Goal: Check status: Check status

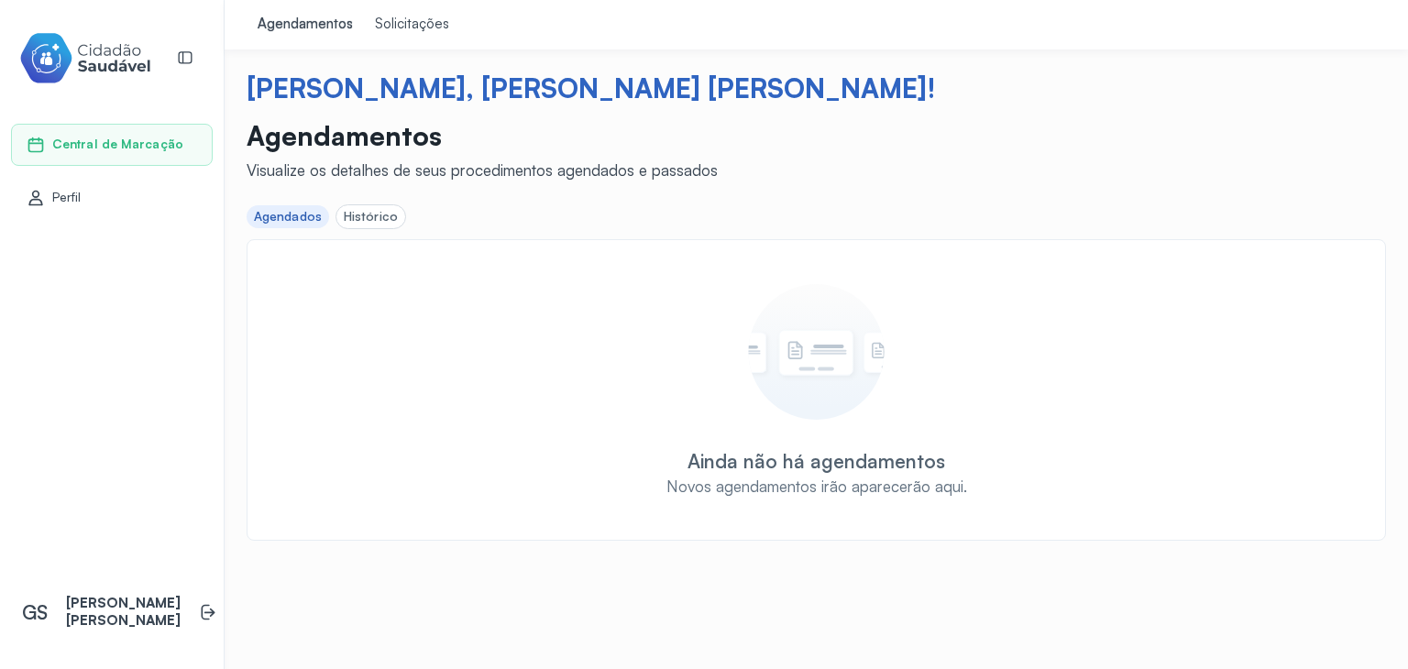
click at [378, 223] on div "Histórico" at bounding box center [371, 217] width 54 height 16
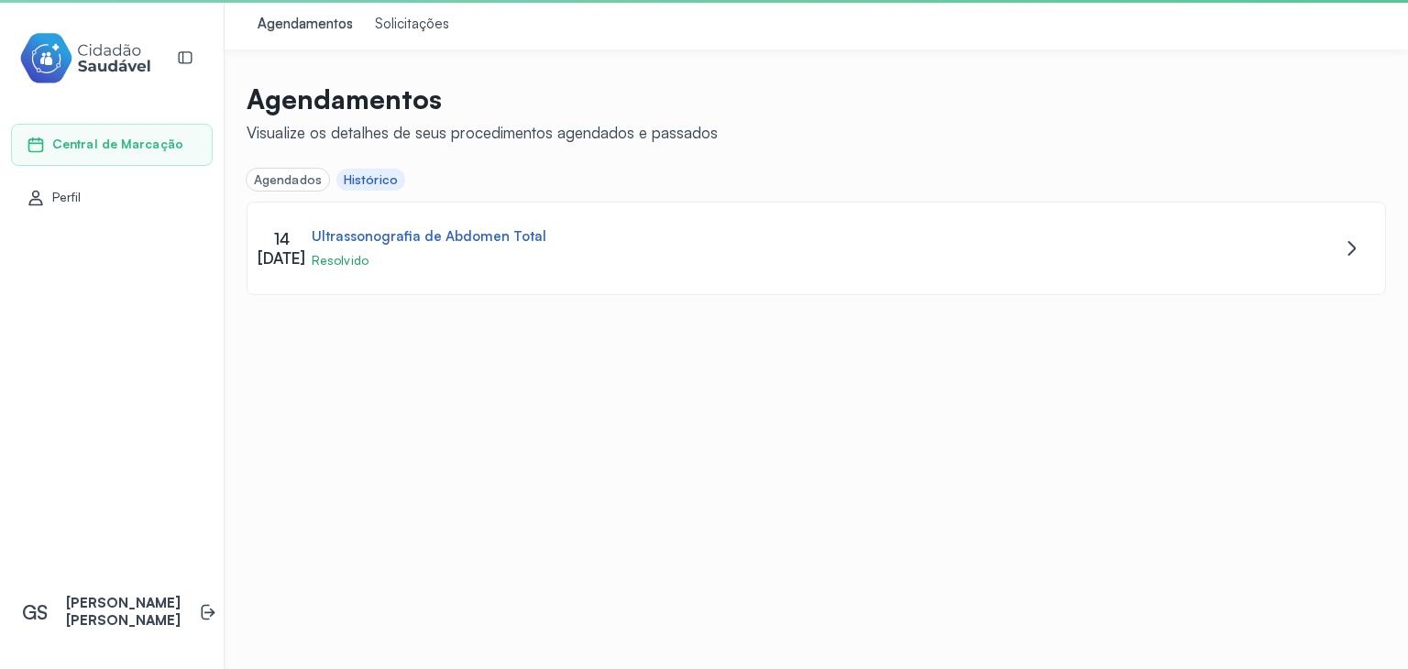
click at [304, 178] on div "Agendados" at bounding box center [288, 180] width 68 height 16
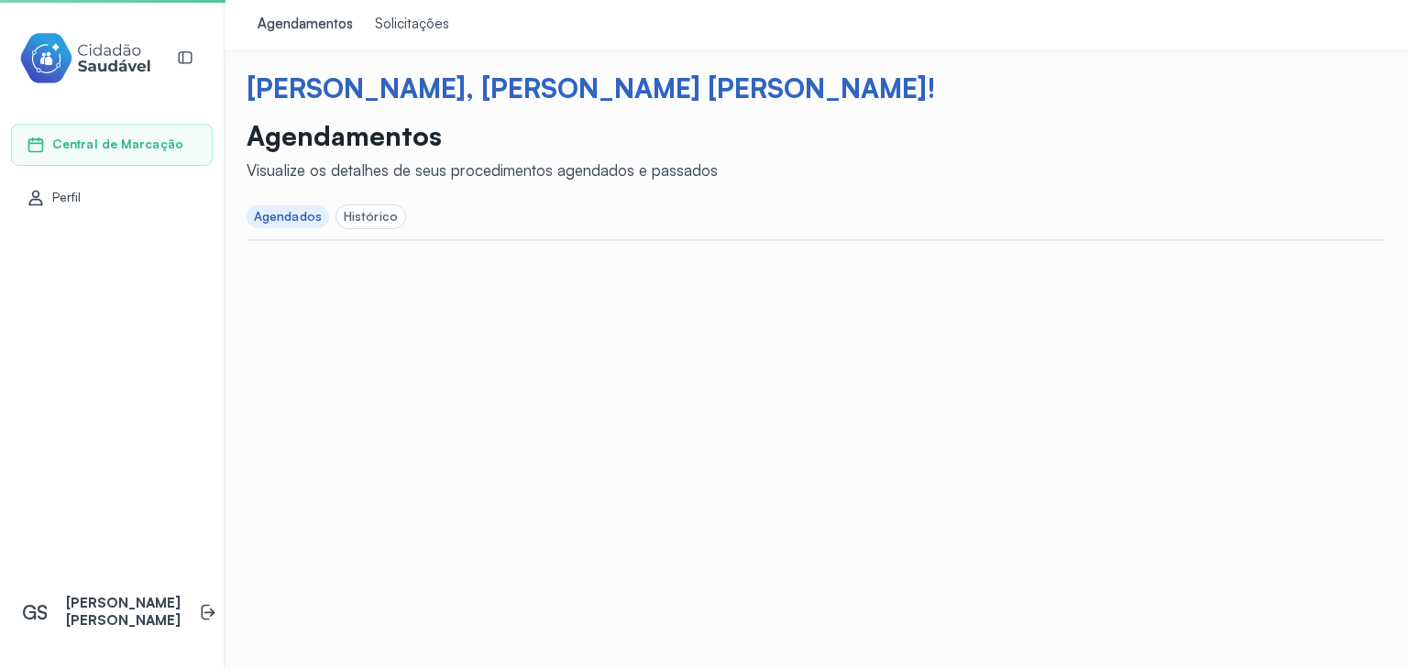
click at [370, 213] on div "Histórico" at bounding box center [371, 217] width 54 height 16
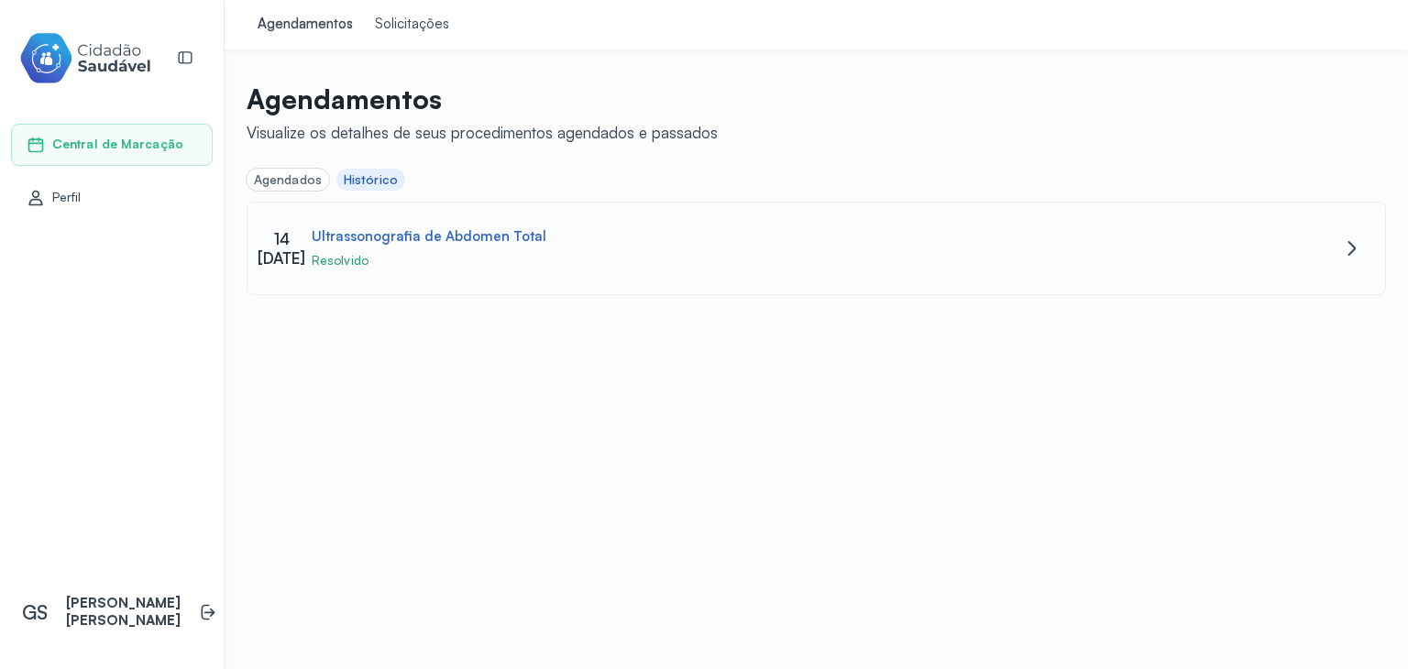
click at [1334, 260] on div "[DATE] Ultrassonografia de Abdomen Total Resolvido" at bounding box center [817, 249] width 1138 height 92
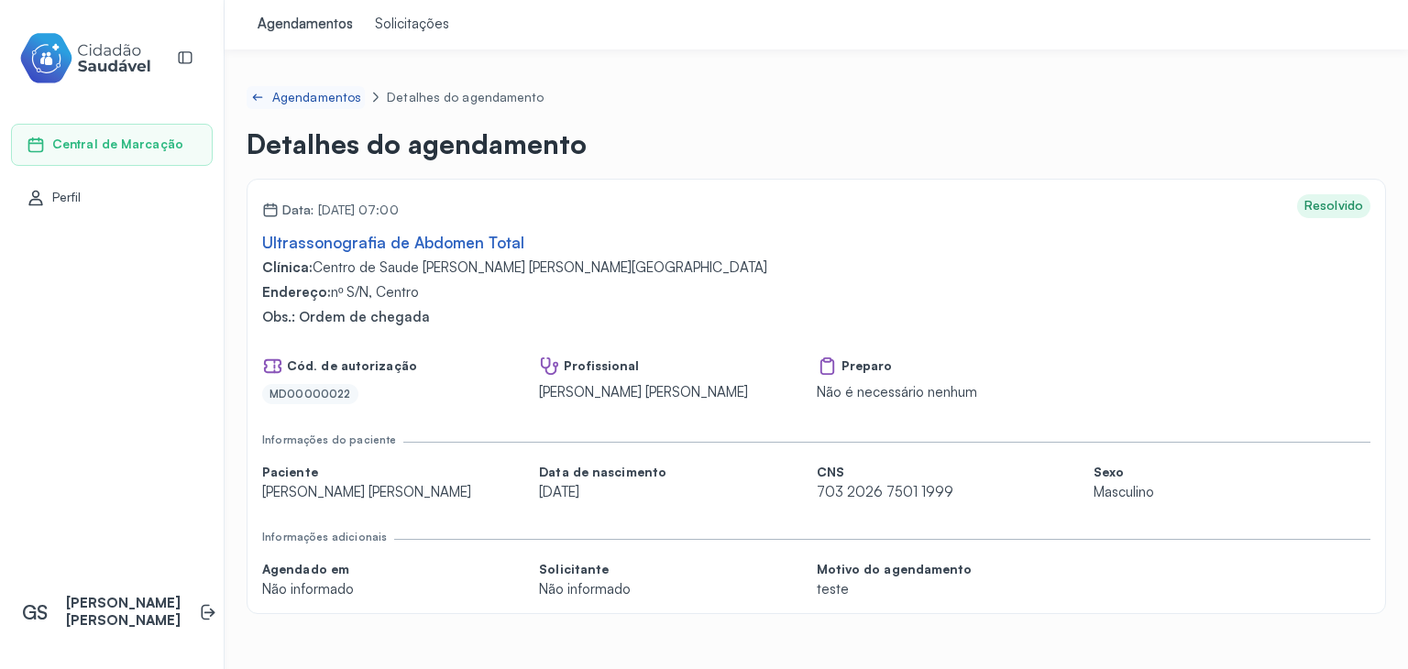
click at [250, 90] on icon at bounding box center [257, 97] width 15 height 15
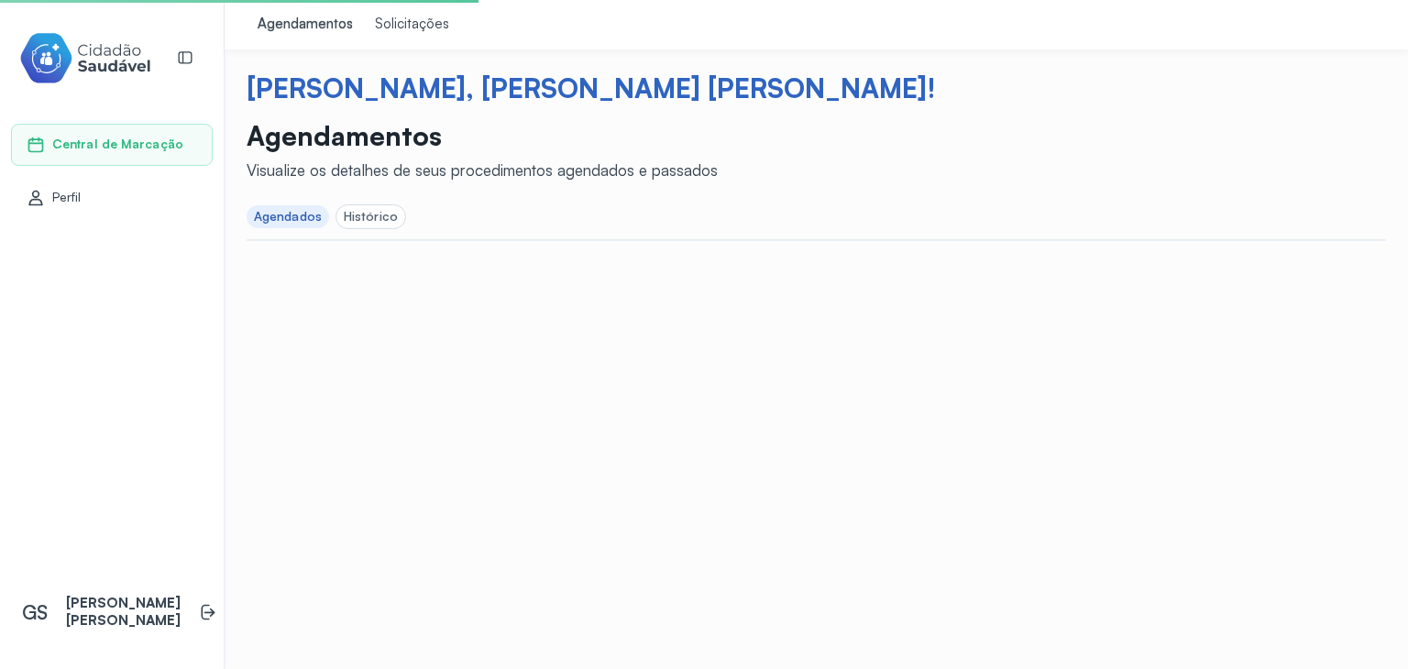
click at [359, 219] on div "Histórico" at bounding box center [371, 217] width 54 height 16
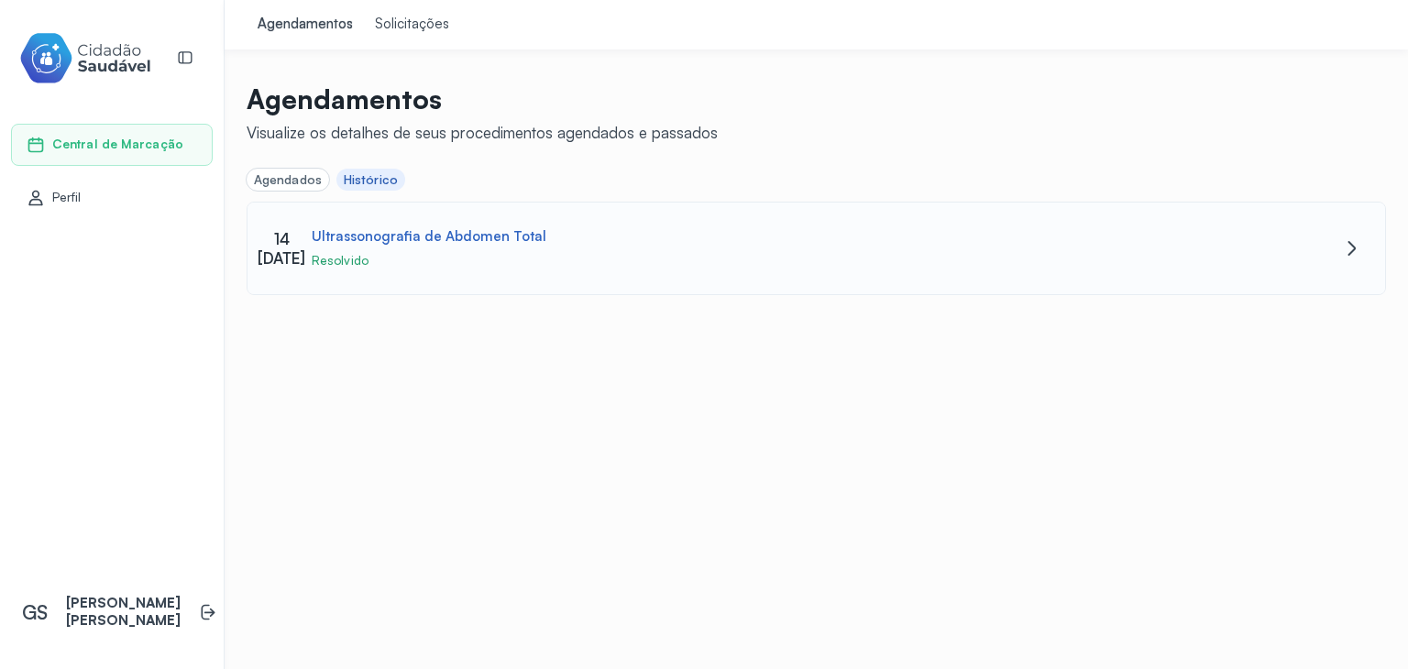
click at [1363, 249] on div "[DATE] Ultrassonografia de Abdomen Total Resolvido" at bounding box center [817, 249] width 1138 height 92
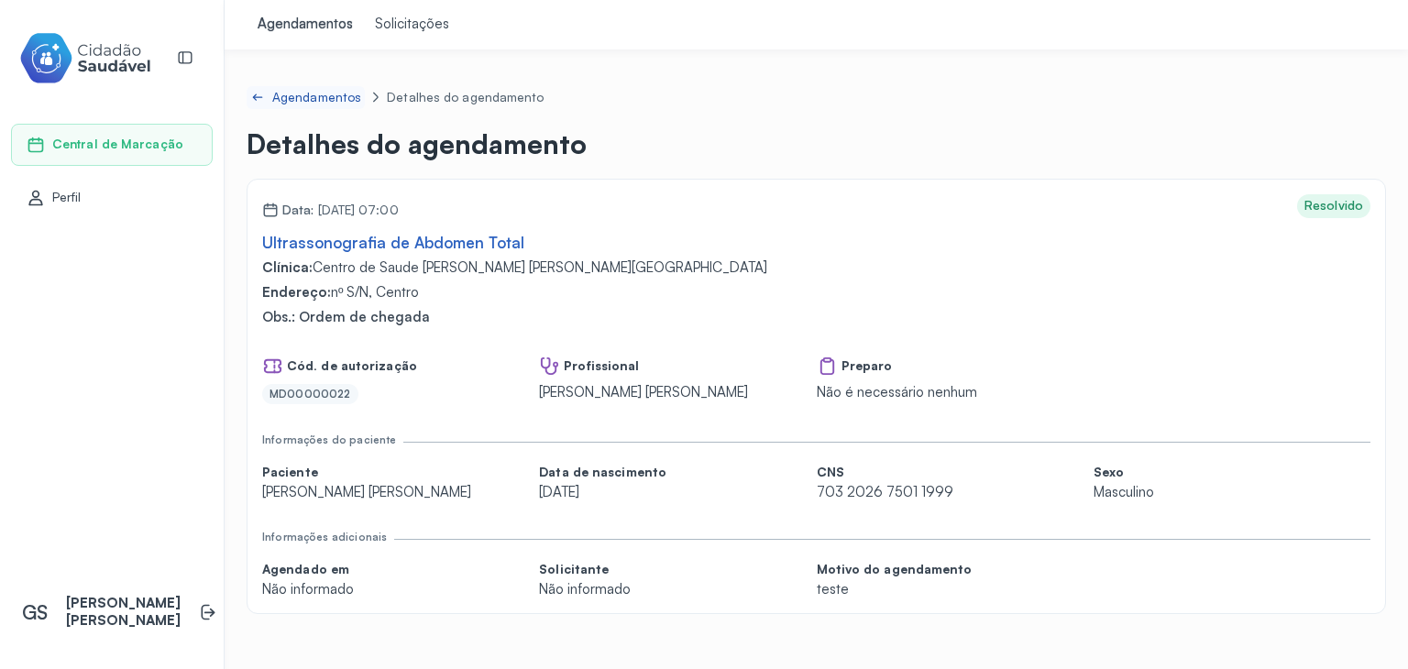
click at [276, 96] on div "Agendamentos" at bounding box center [316, 98] width 89 height 16
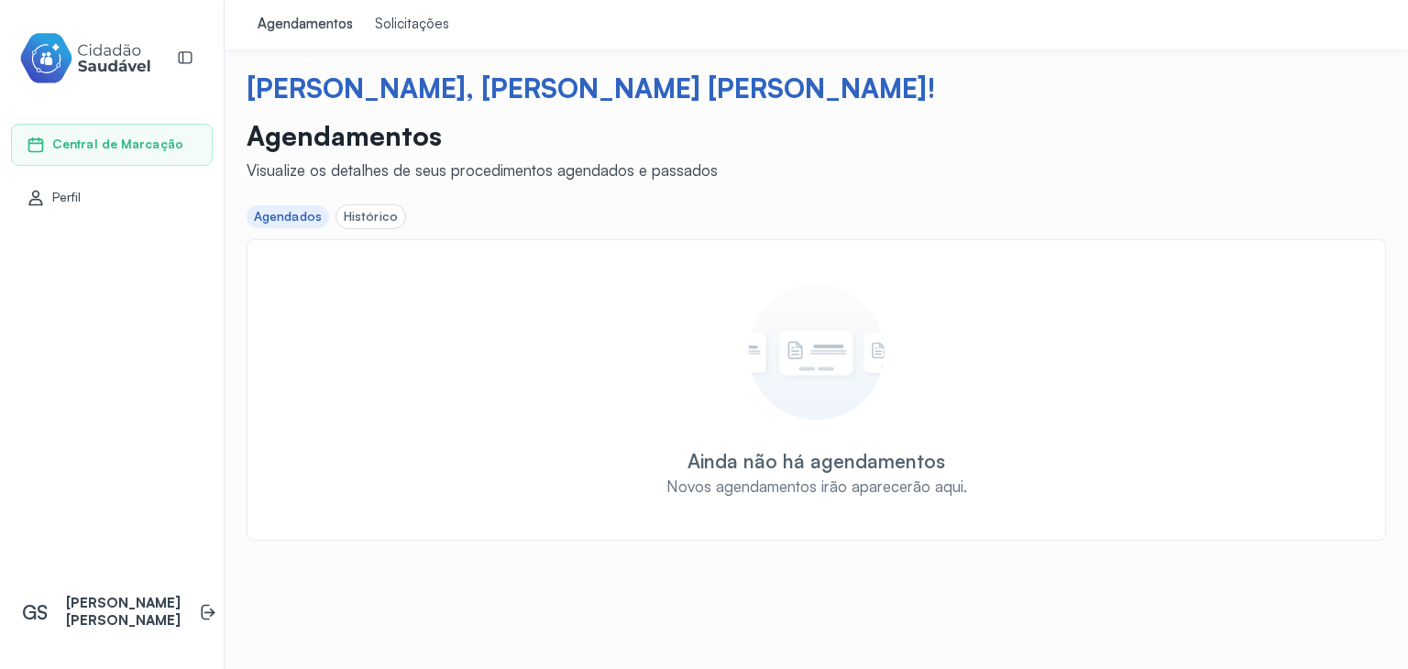
click at [383, 34] on link "Solicitações" at bounding box center [412, 25] width 96 height 50
click at [374, 206] on div "Histórico" at bounding box center [370, 216] width 69 height 23
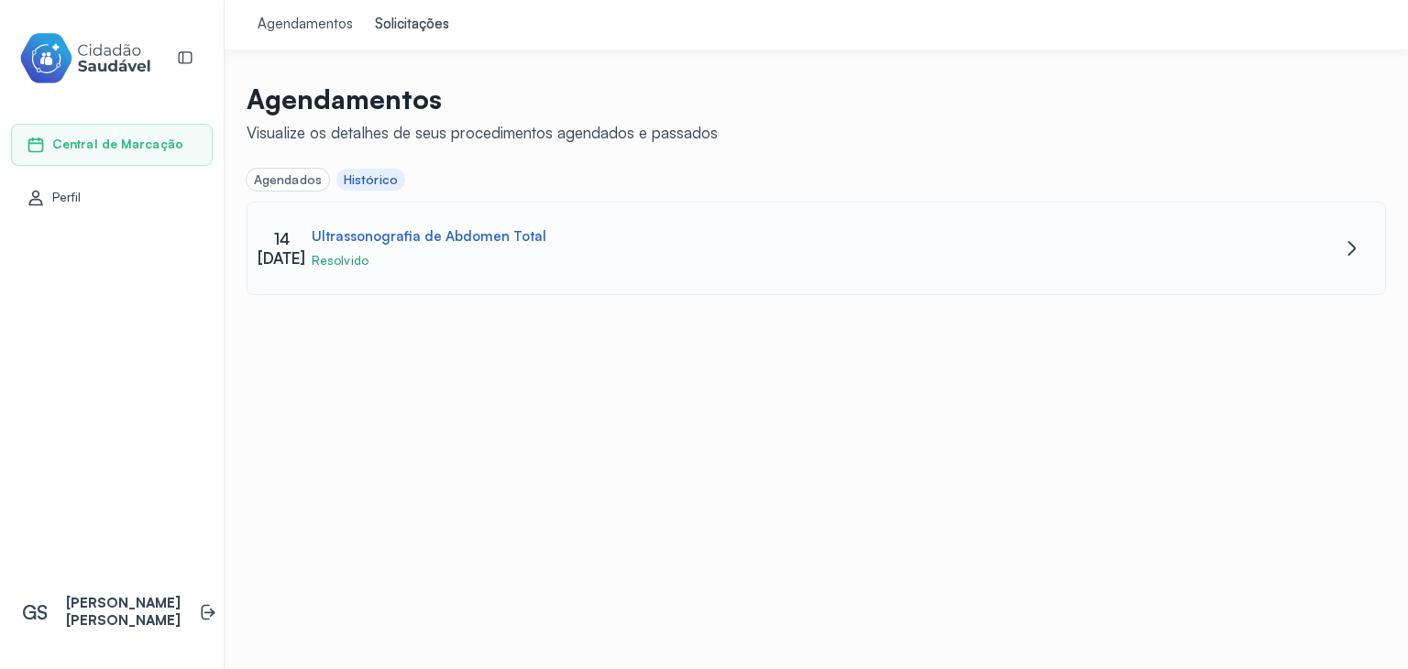
click at [438, 242] on div "Ultrassonografia de Abdomen Total" at bounding box center [429, 236] width 235 height 17
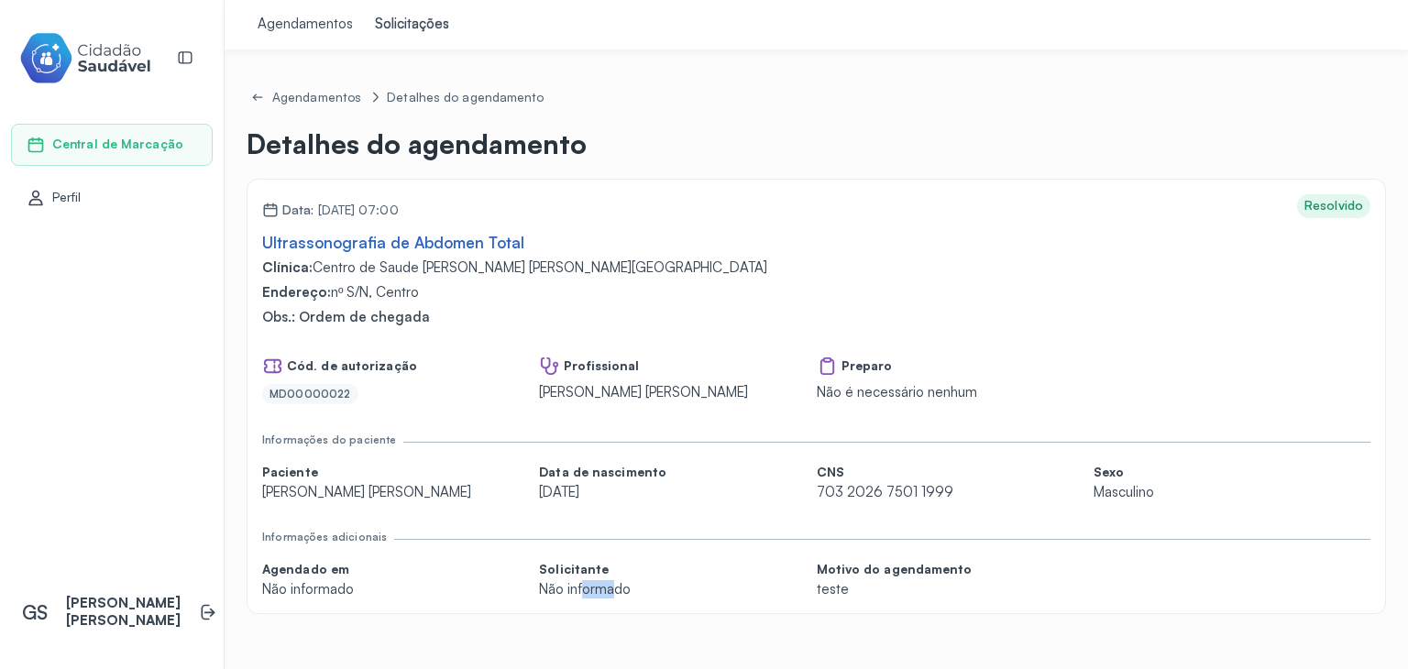
drag, startPoint x: 581, startPoint y: 588, endPoint x: 616, endPoint y: 595, distance: 35.6
click at [616, 595] on p "Não informado" at bounding box center [598, 589] width 119 height 17
click at [493, 587] on div "Agendado em Não informado Solicitante Não informado Motivo do agendamento teste" at bounding box center [816, 580] width 1108 height 37
click at [310, 102] on div "Agendamentos" at bounding box center [316, 98] width 89 height 16
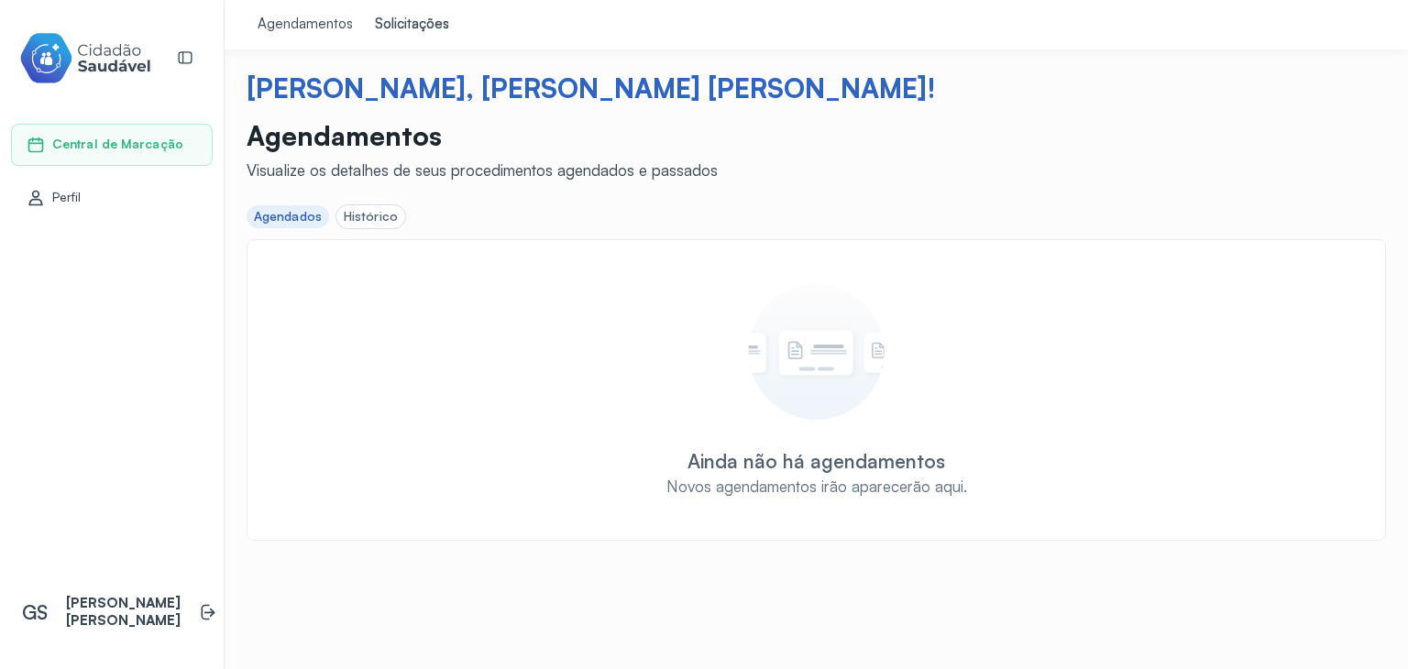
click at [86, 189] on link "Perfil" at bounding box center [112, 198] width 171 height 18
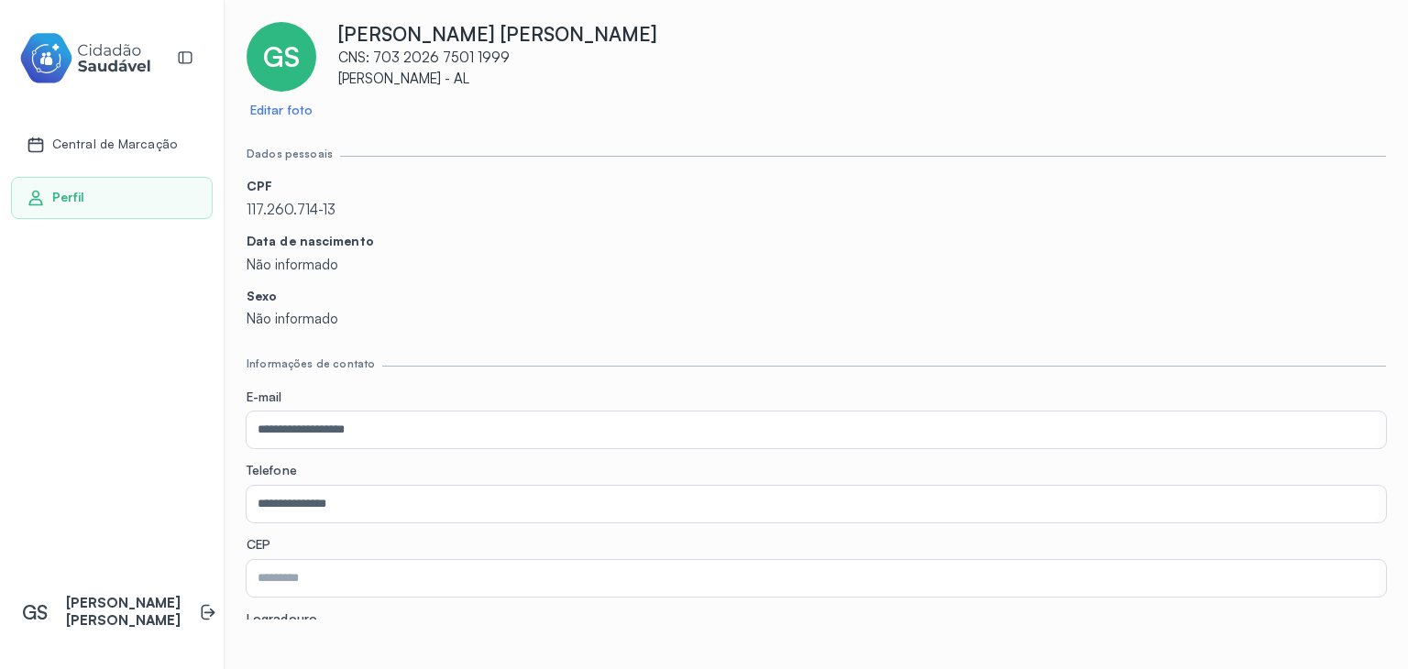
click at [100, 139] on span "Central de Marcação" at bounding box center [114, 145] width 125 height 16
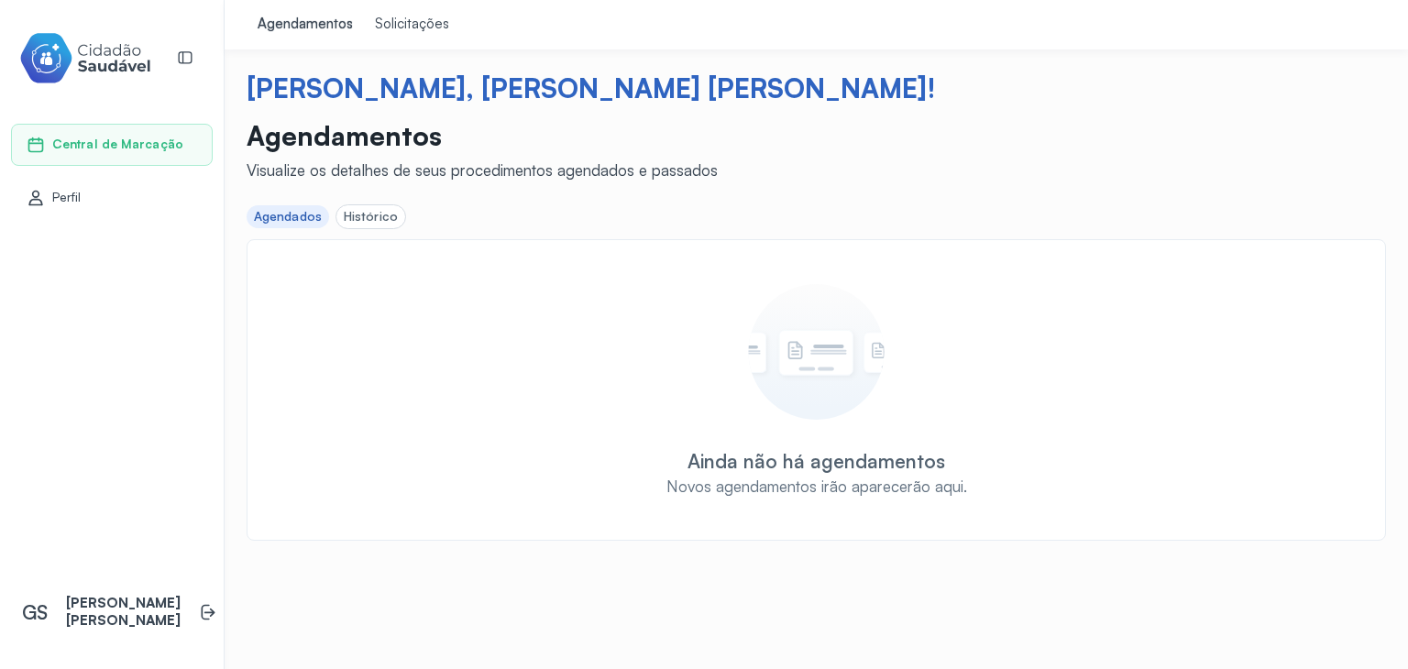
click at [149, 192] on link "Perfil" at bounding box center [112, 198] width 171 height 18
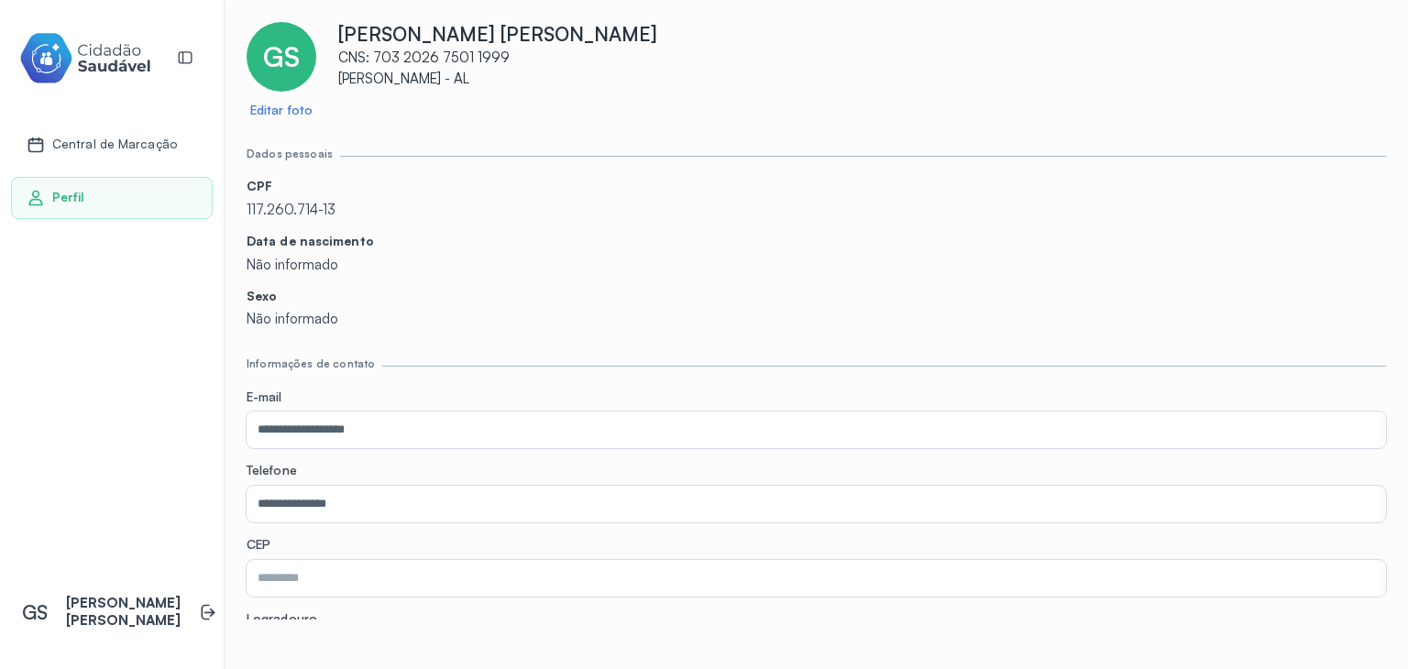
click at [158, 141] on span "Central de Marcação" at bounding box center [114, 145] width 125 height 16
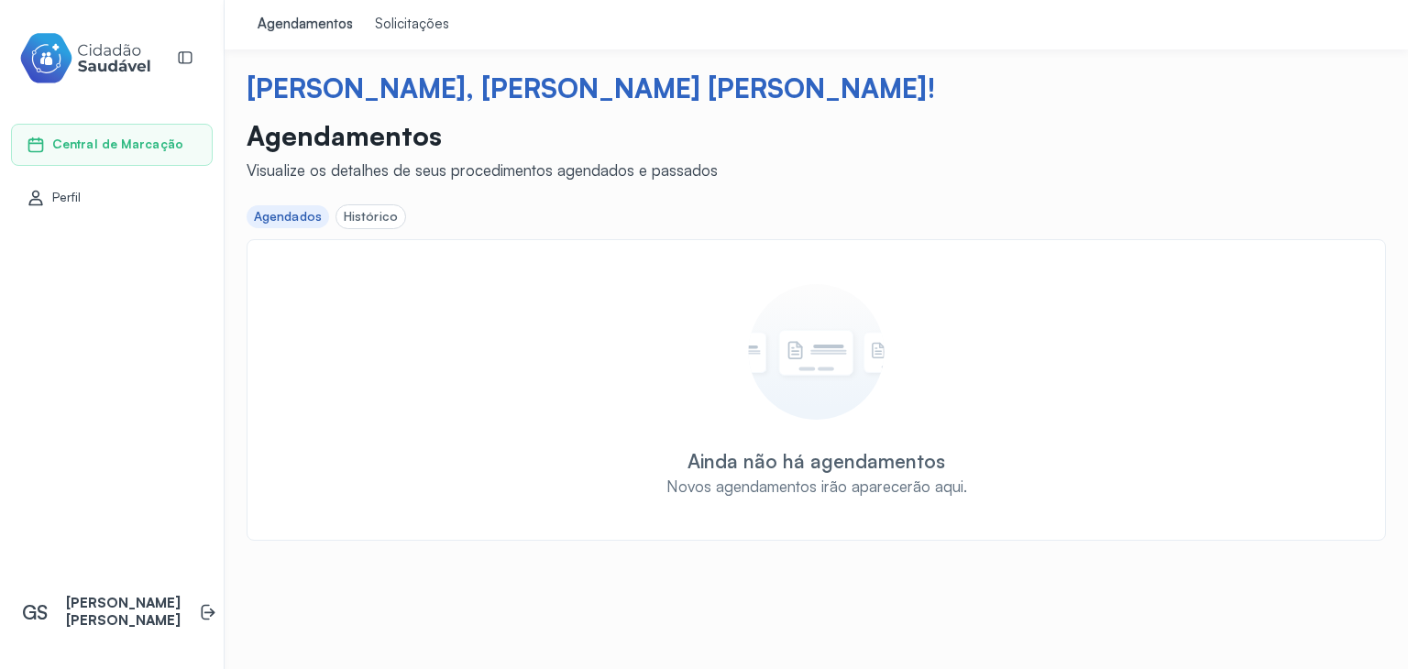
click at [416, 28] on div "Solicitações" at bounding box center [412, 25] width 74 height 18
click at [369, 219] on div "Histórico" at bounding box center [371, 217] width 54 height 16
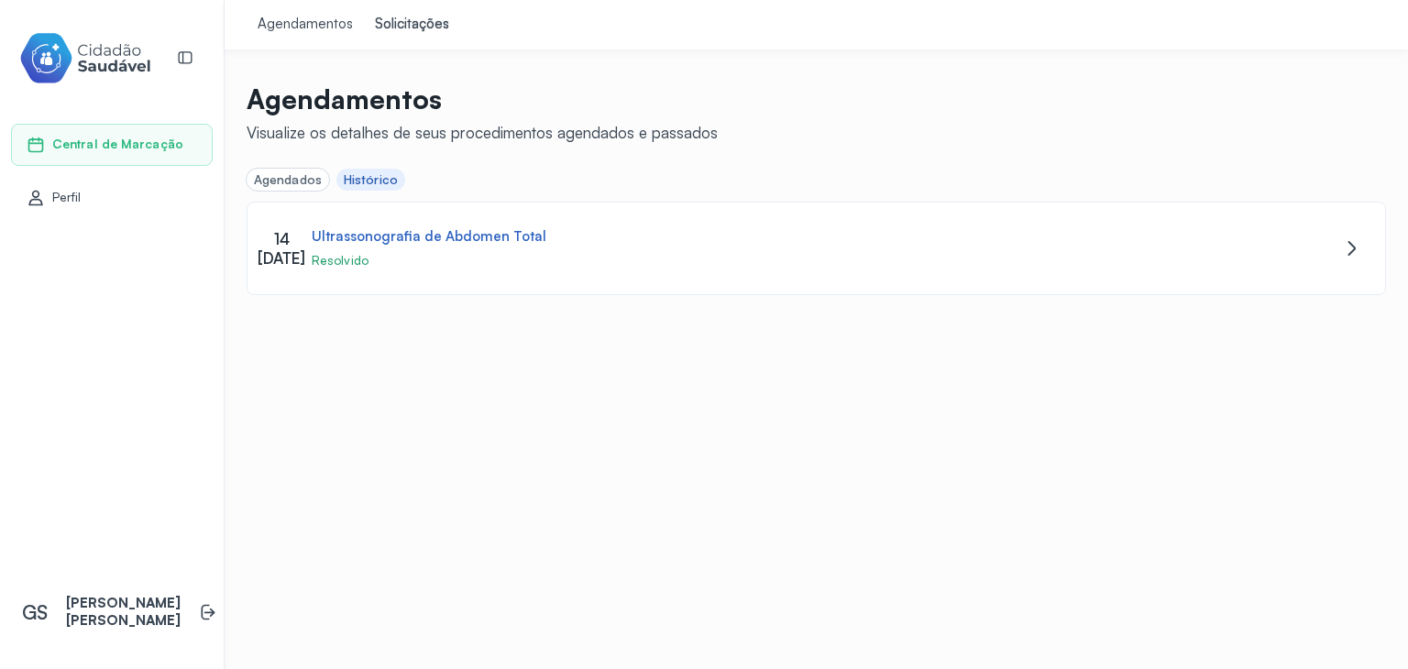
click at [369, 219] on div "[DATE] Ultrassonografia de Abdomen Total Resolvido" at bounding box center [817, 249] width 1138 height 92
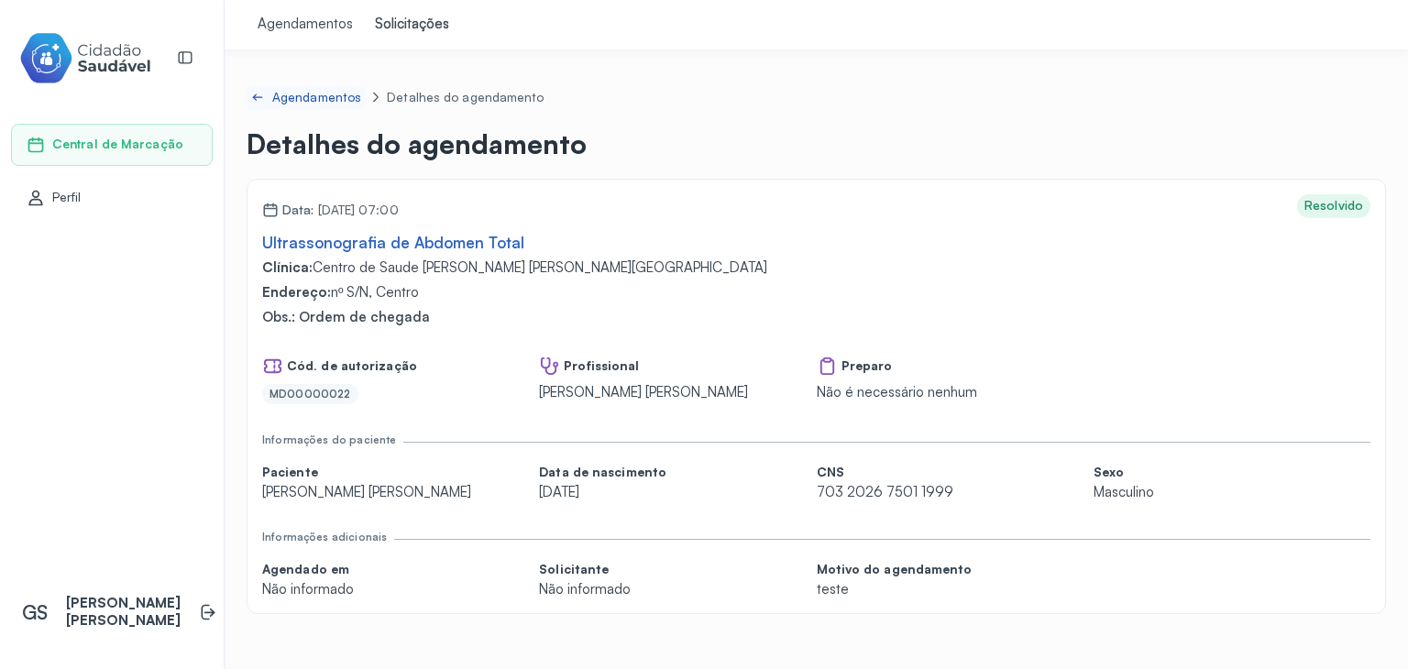
click at [293, 87] on link "Agendamentos" at bounding box center [306, 97] width 118 height 23
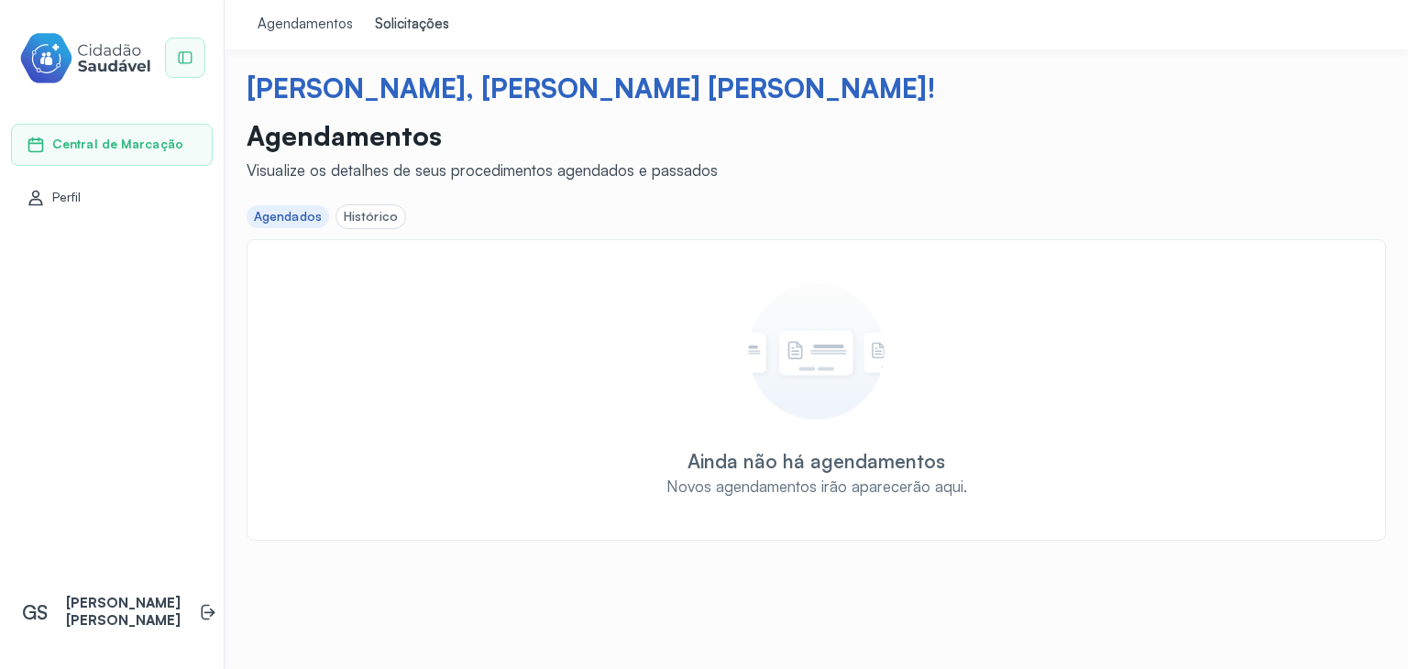
click at [194, 54] on div at bounding box center [185, 58] width 39 height 39
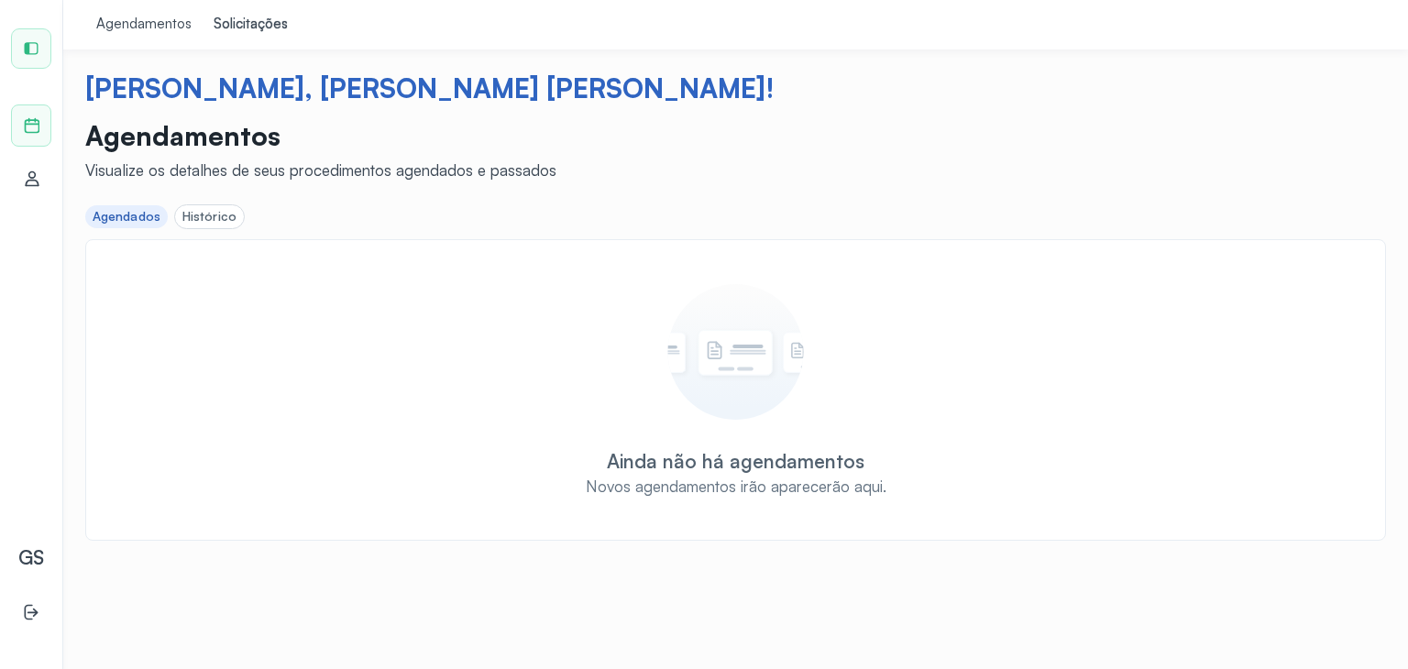
click at [37, 43] on icon at bounding box center [31, 48] width 17 height 17
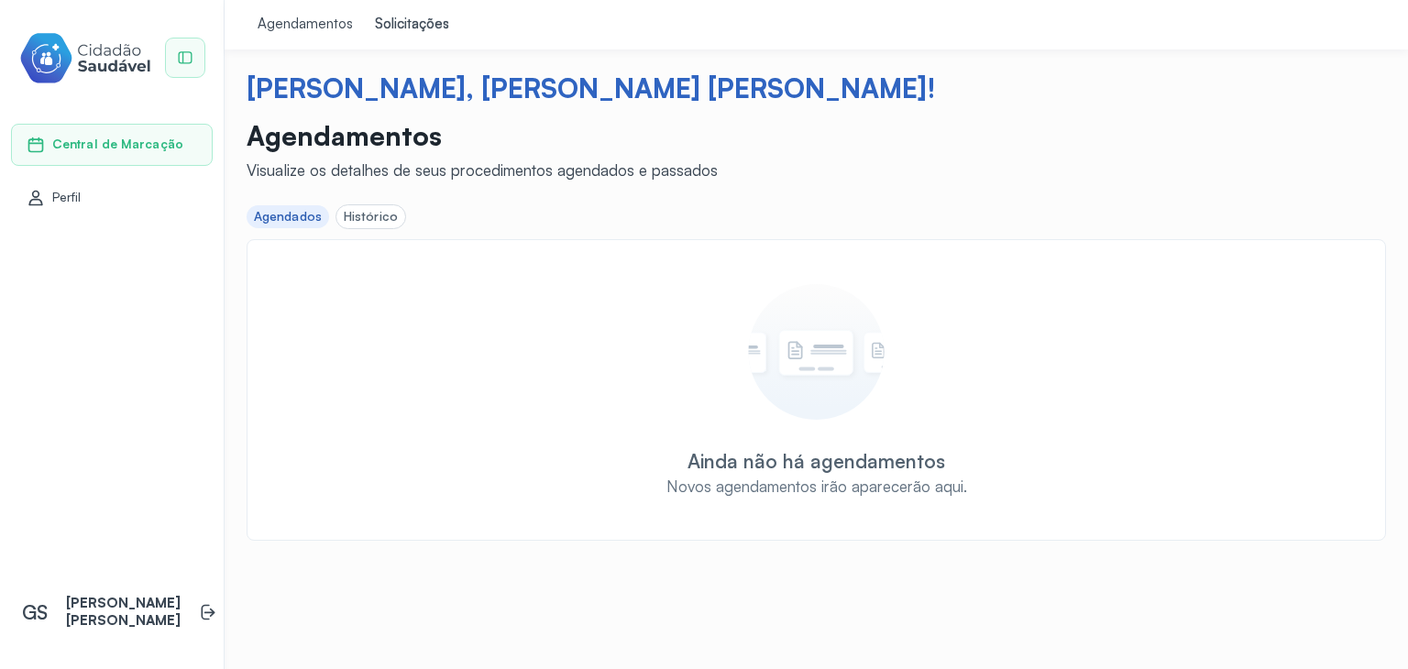
click at [300, 12] on link "Agendamentos" at bounding box center [305, 25] width 117 height 50
click at [339, 19] on div "Agendamentos" at bounding box center [305, 25] width 95 height 18
click at [353, 214] on div "Histórico" at bounding box center [371, 217] width 54 height 16
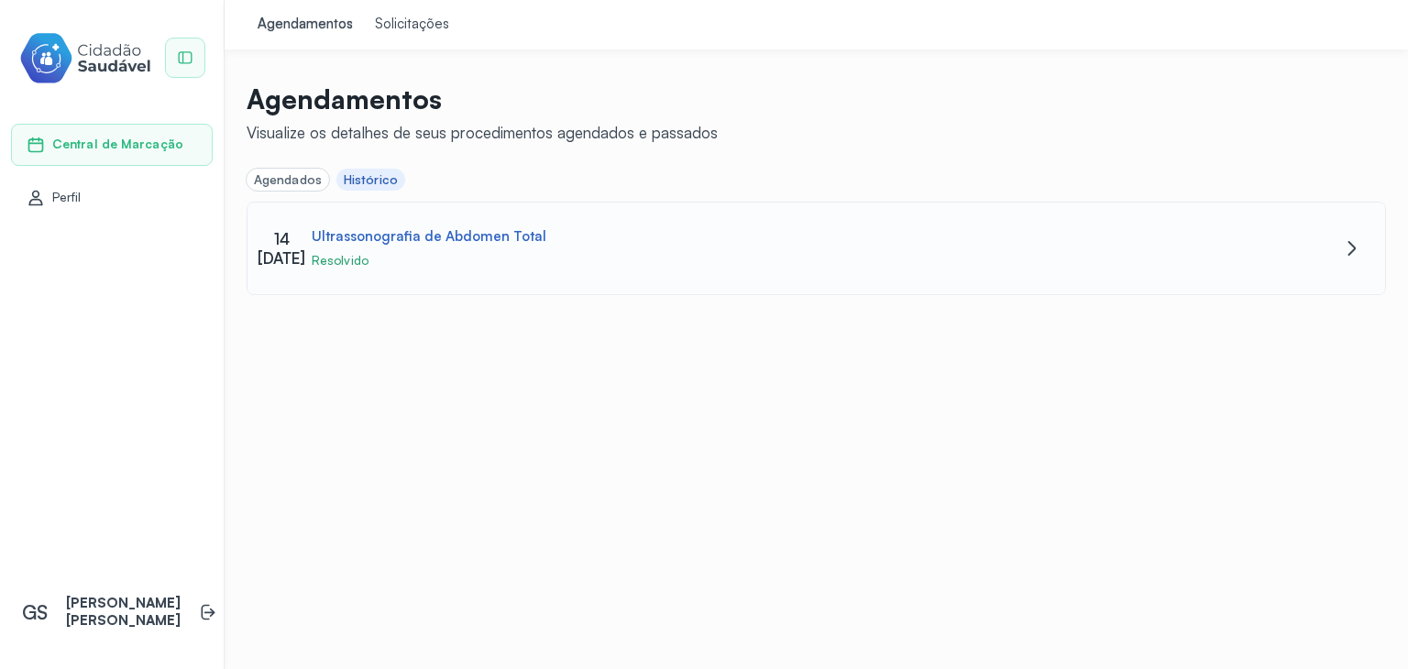
click at [455, 238] on div "Ultrassonografia de Abdomen Total" at bounding box center [429, 236] width 235 height 17
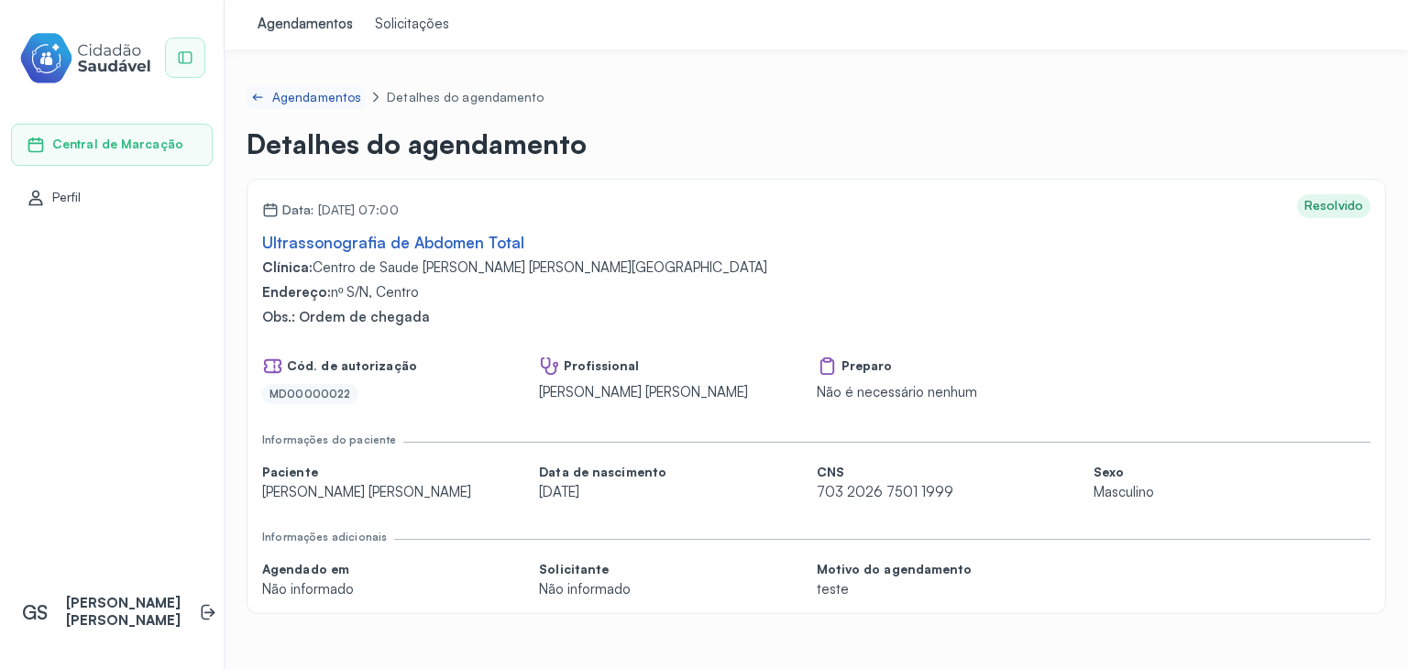
click at [286, 92] on div "Agendamentos" at bounding box center [316, 98] width 89 height 16
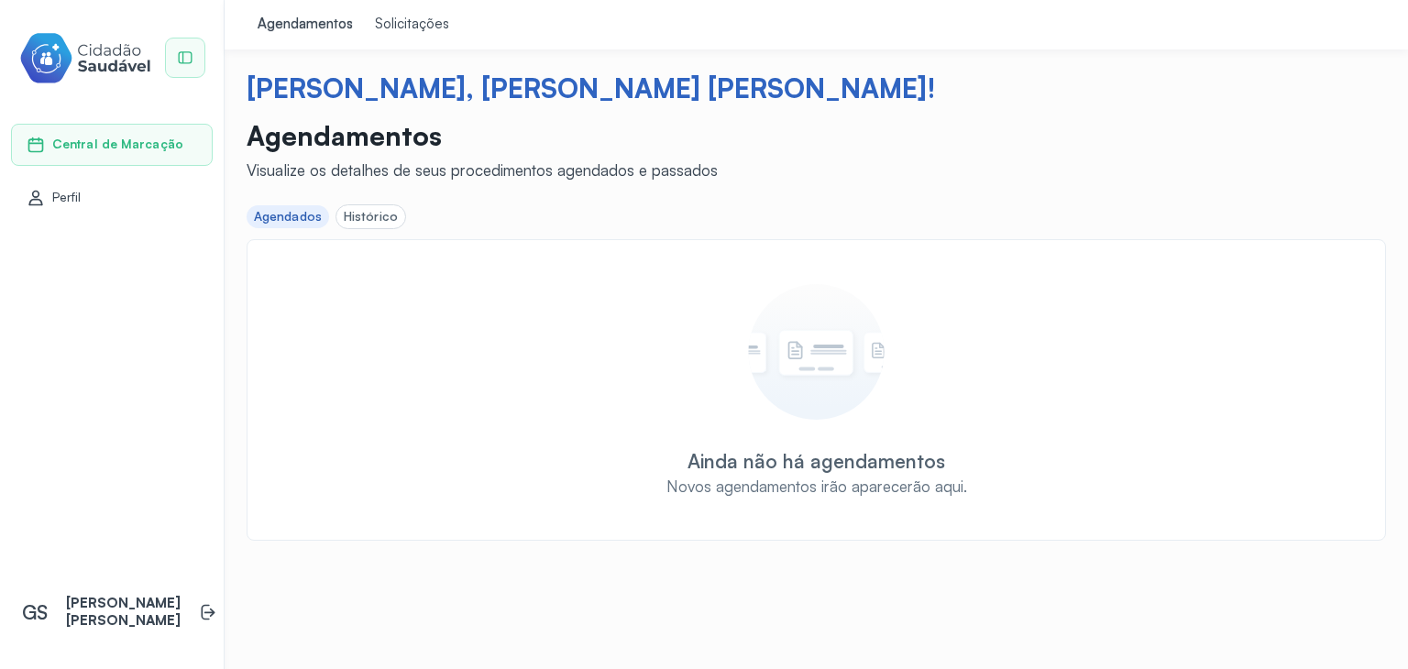
click at [360, 210] on div "Histórico" at bounding box center [371, 217] width 54 height 16
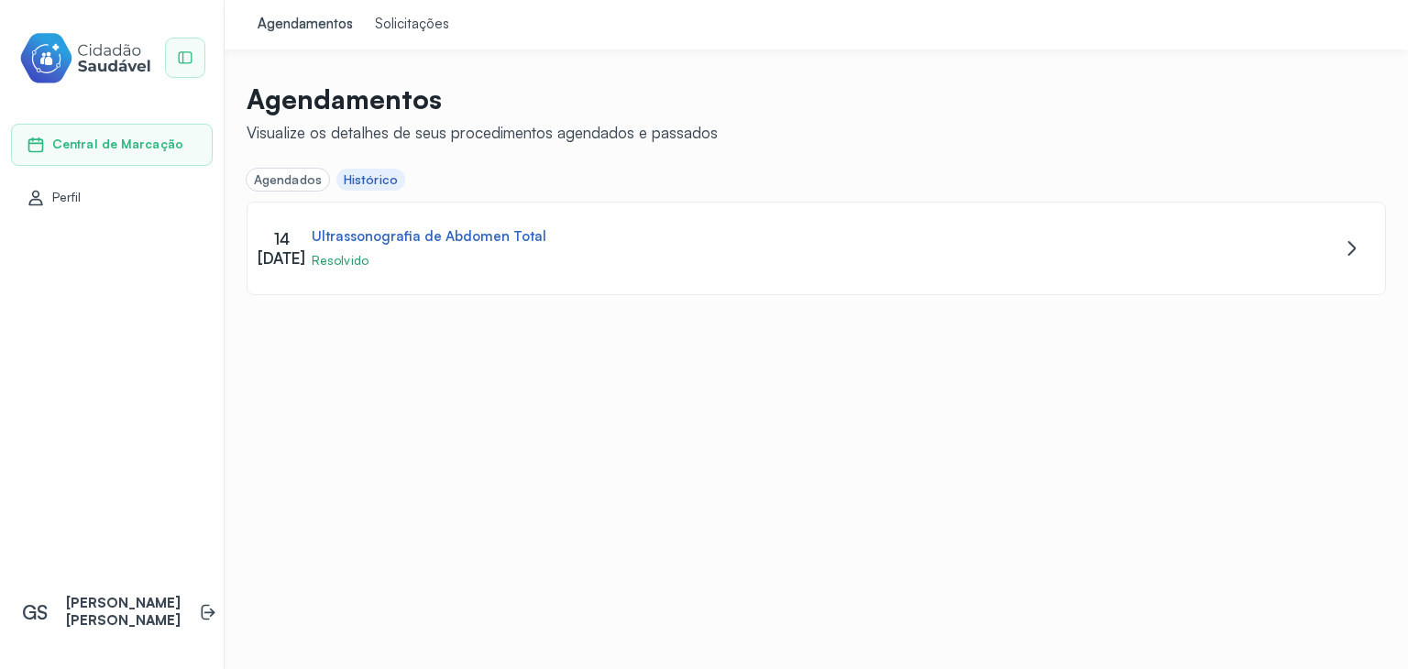
click at [400, 30] on div "Solicitações" at bounding box center [412, 25] width 74 height 18
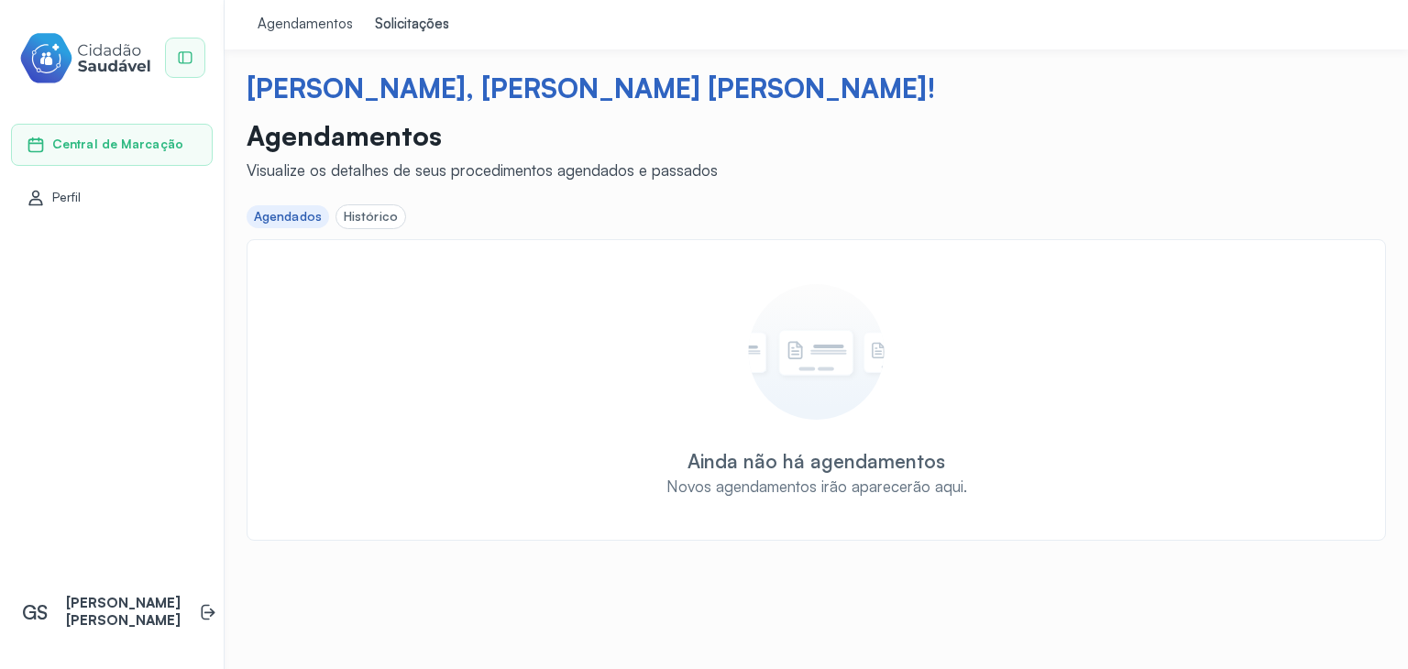
click at [322, 42] on link "Agendamentos" at bounding box center [305, 25] width 117 height 50
click at [321, 37] on link "Agendamentos" at bounding box center [305, 25] width 117 height 50
click at [433, 33] on div "Solicitações" at bounding box center [412, 25] width 74 height 18
click at [150, 192] on link "Perfil" at bounding box center [112, 198] width 171 height 18
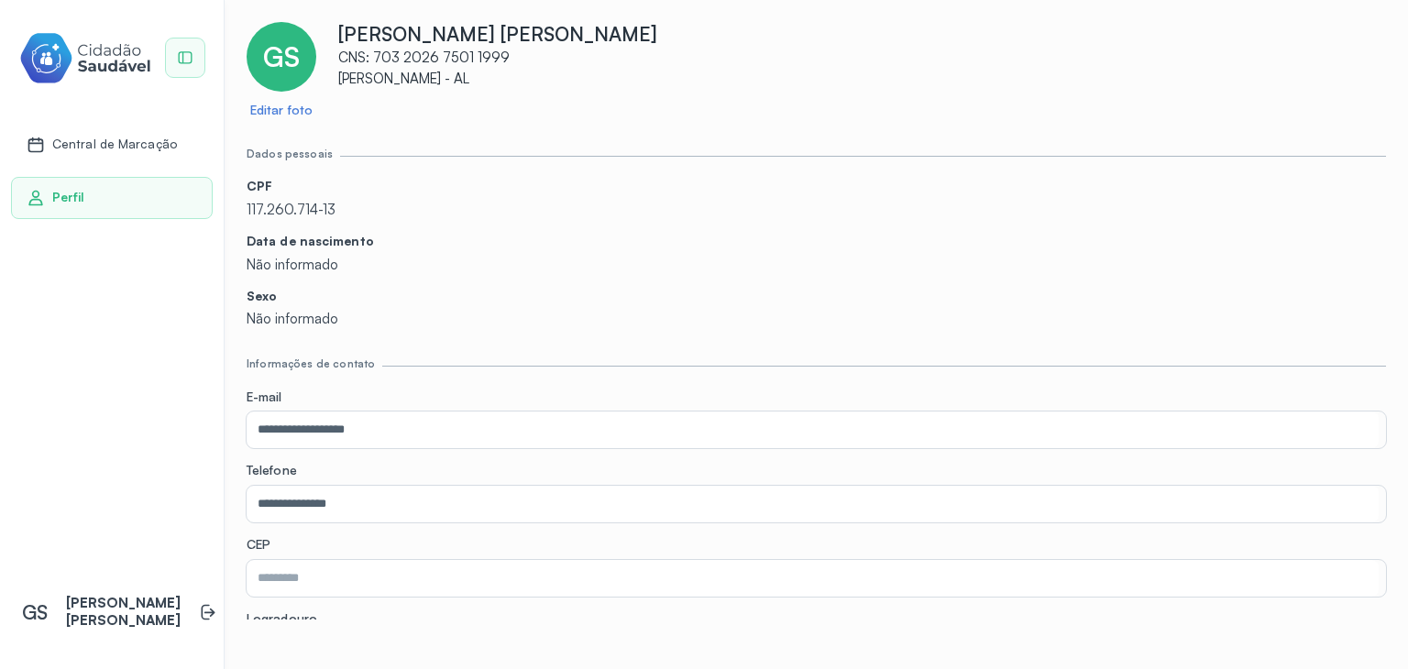
click at [282, 40] on span "GS" at bounding box center [281, 56] width 37 height 33
click at [285, 107] on link "Editar foto" at bounding box center [281, 111] width 62 height 16
click at [181, 148] on link "Central de Marcação" at bounding box center [112, 145] width 171 height 18
